Goal: Task Accomplishment & Management: Manage account settings

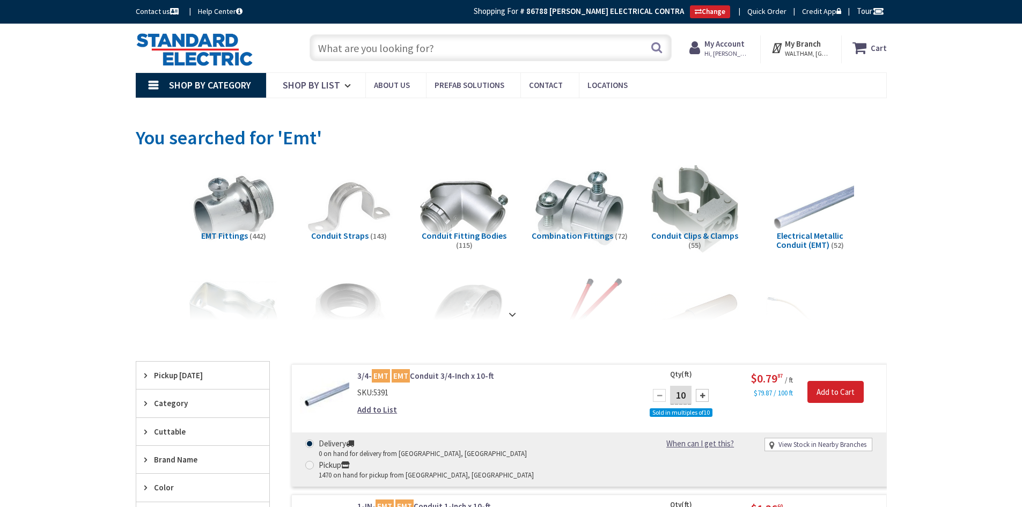
type input "[GEOGRAPHIC_DATA], [GEOGRAPHIC_DATA]"
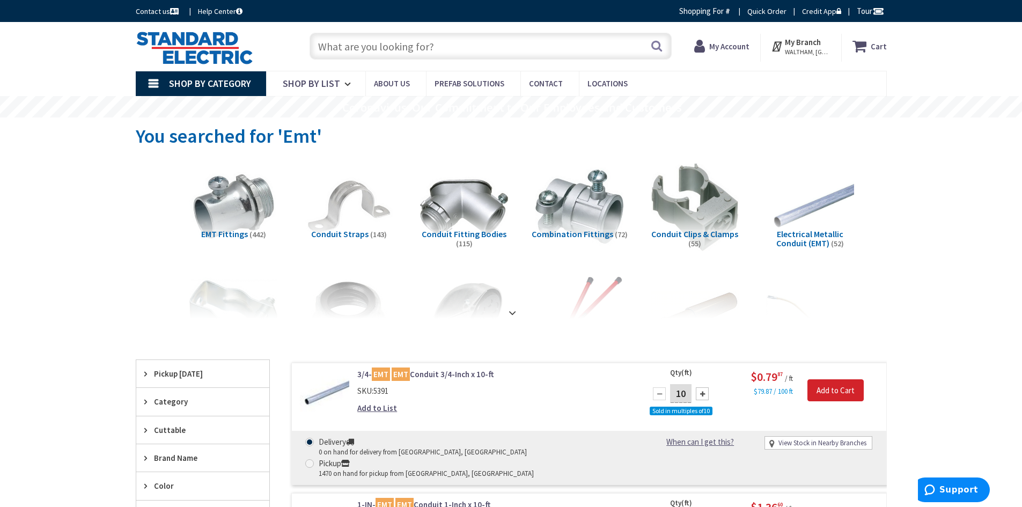
click at [358, 49] on input "text" at bounding box center [490, 46] width 362 height 27
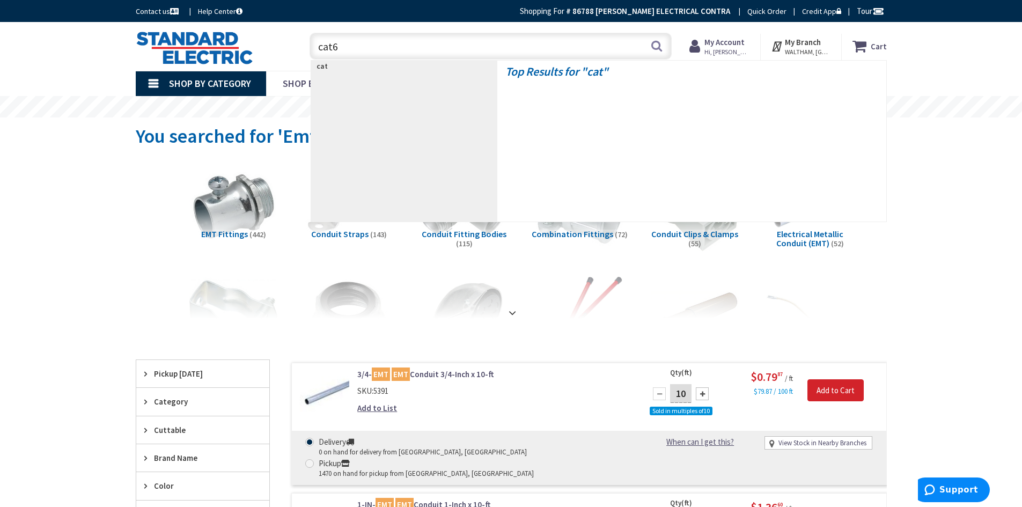
type input "cat6a"
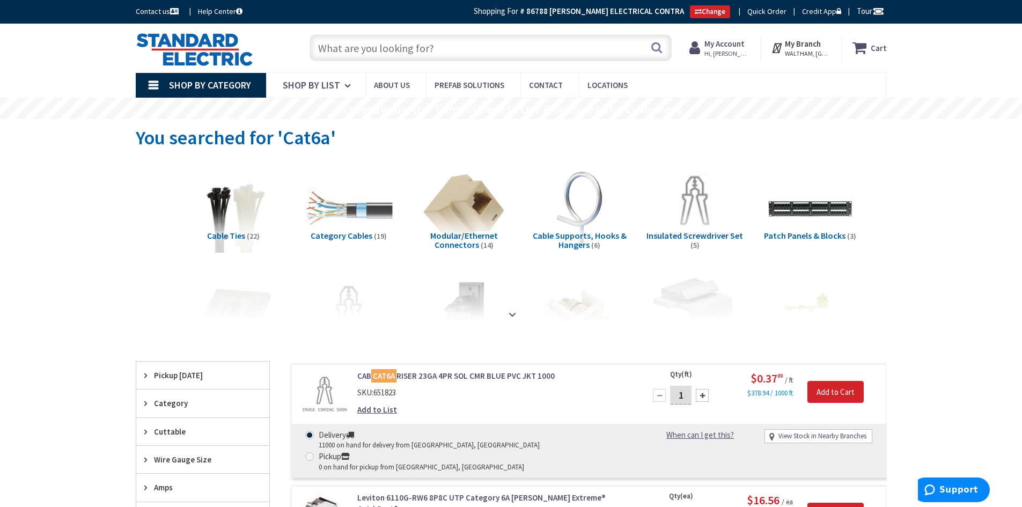
click at [331, 47] on input "text" at bounding box center [490, 47] width 362 height 27
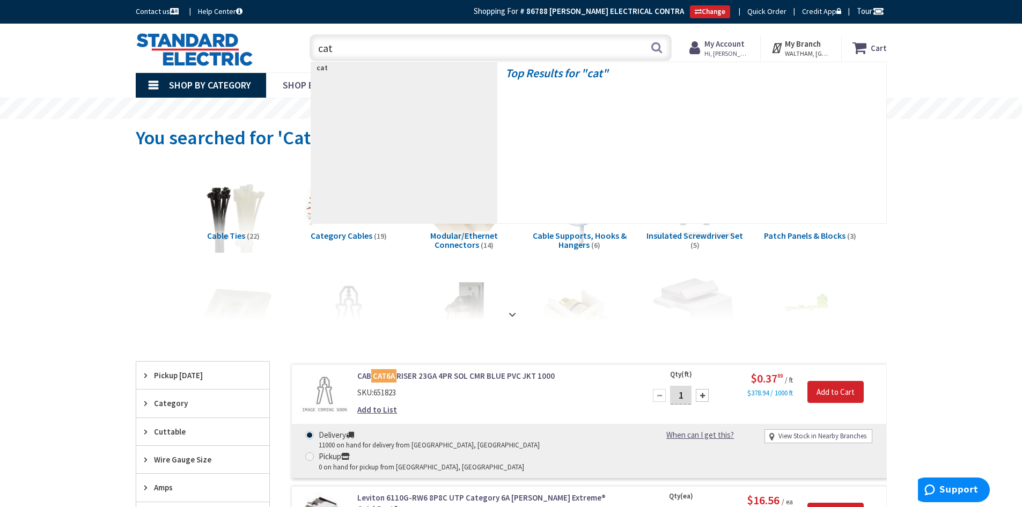
type input "cat6"
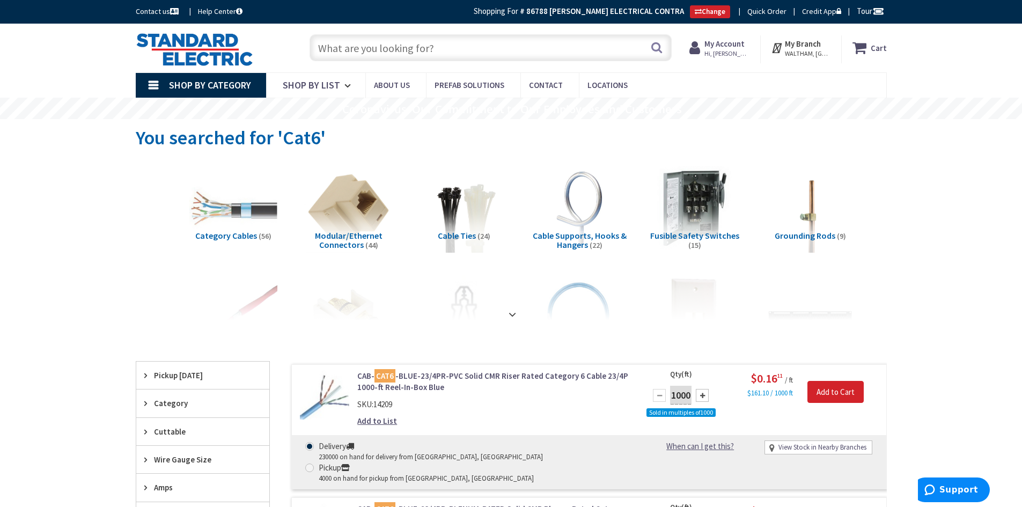
click at [728, 48] on strong "My Account" at bounding box center [724, 44] width 40 height 10
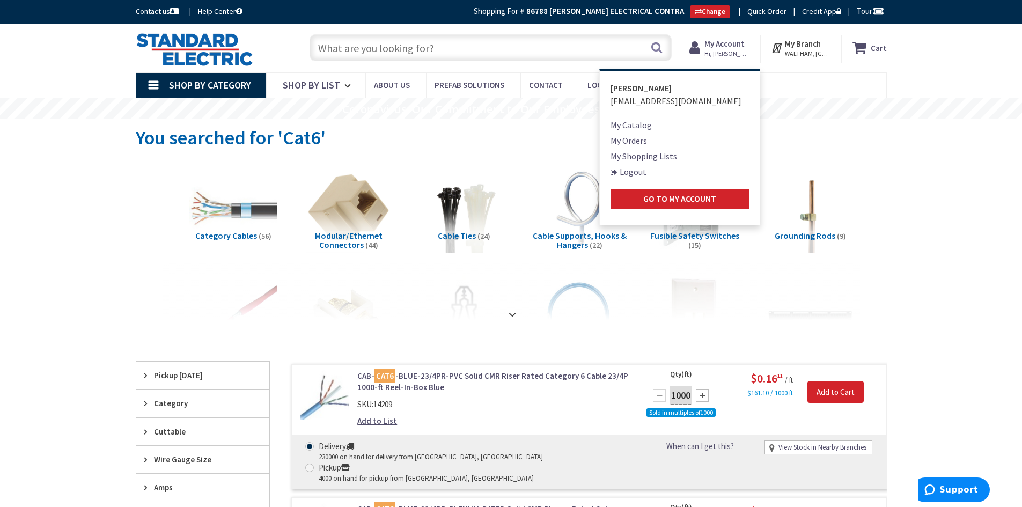
click at [634, 177] on link "Logout" at bounding box center [628, 171] width 36 height 13
